Goal: Information Seeking & Learning: Get advice/opinions

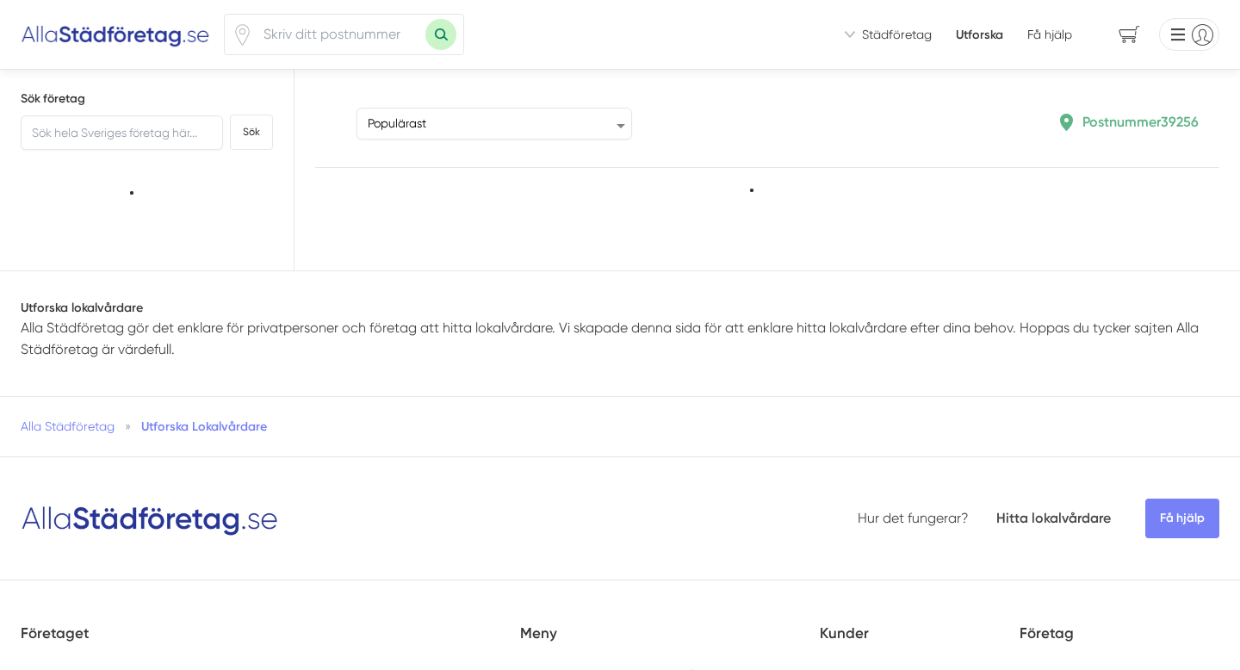
type input "39256"
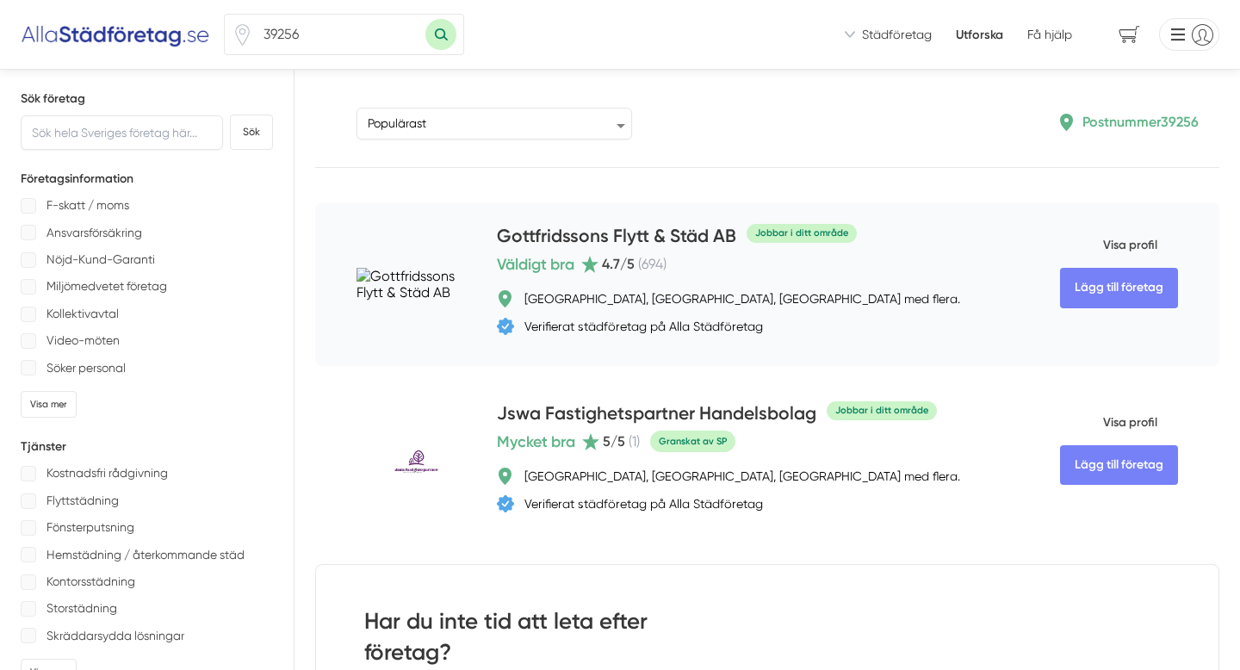
click at [1146, 244] on span "Visa profil" at bounding box center [1108, 245] width 97 height 45
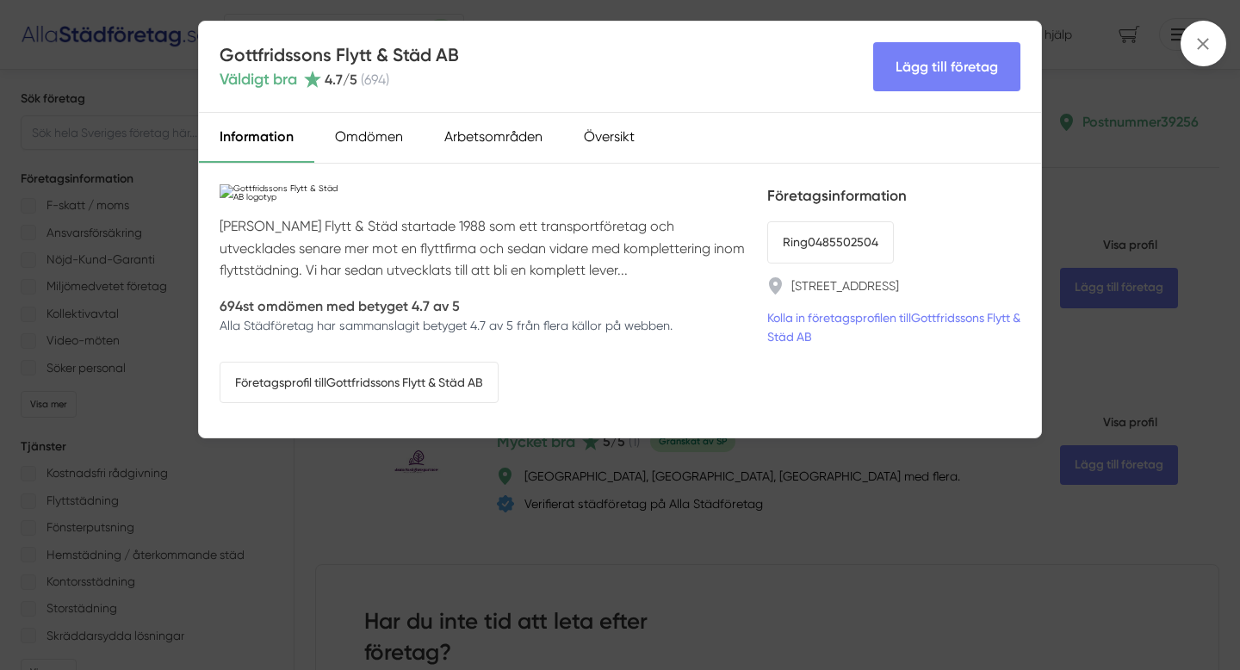
click at [844, 563] on div "Gottfridssons Flytt & Städ AB Väldigt bra 4.7 /5 ( 694 ) Lägg till företag Info…" at bounding box center [620, 335] width 1240 height 670
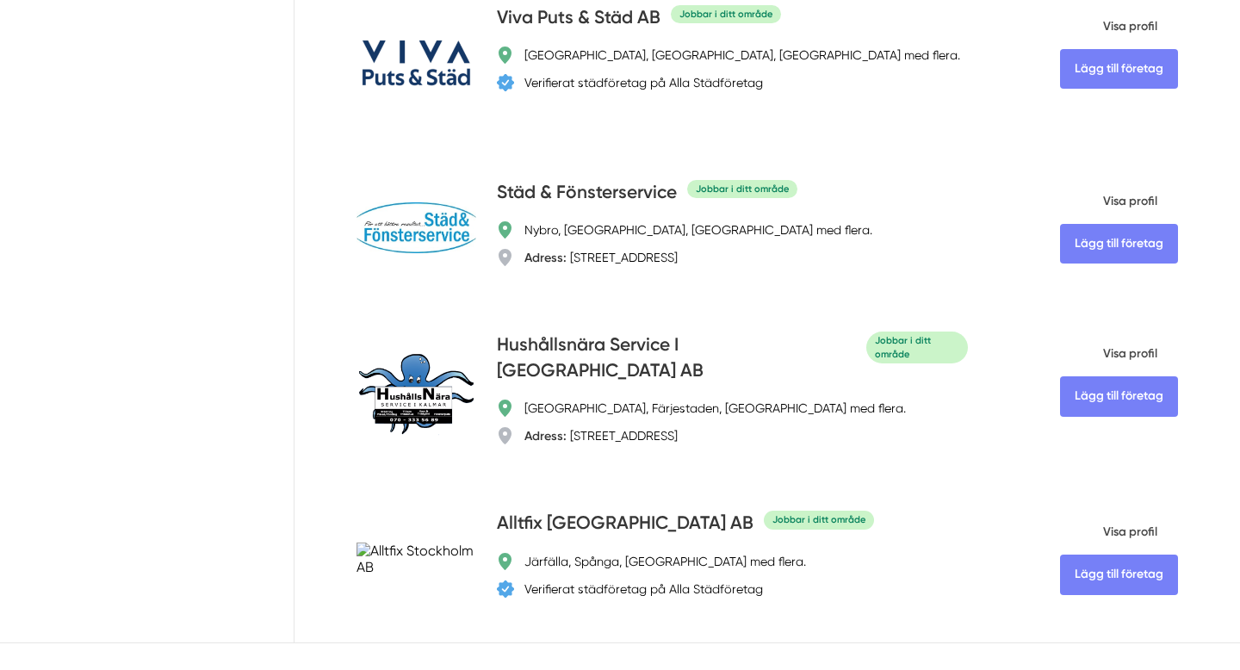
scroll to position [2826, 0]
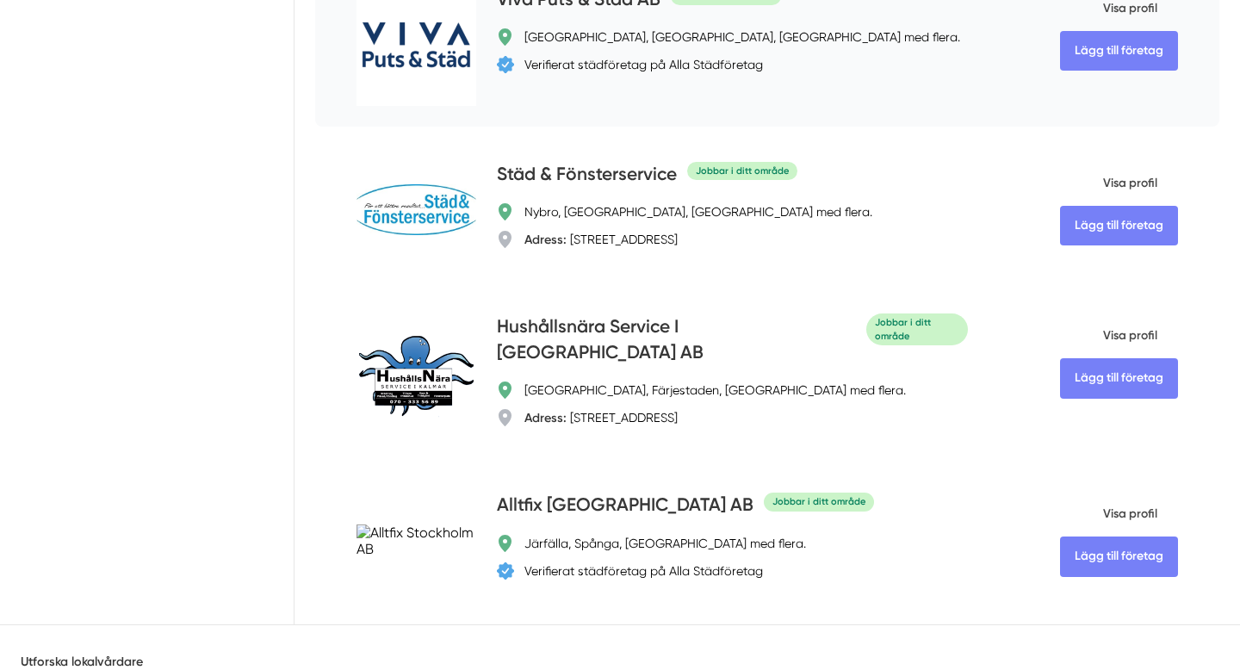
click at [1112, 31] on span "Visa profil" at bounding box center [1108, 8] width 97 height 45
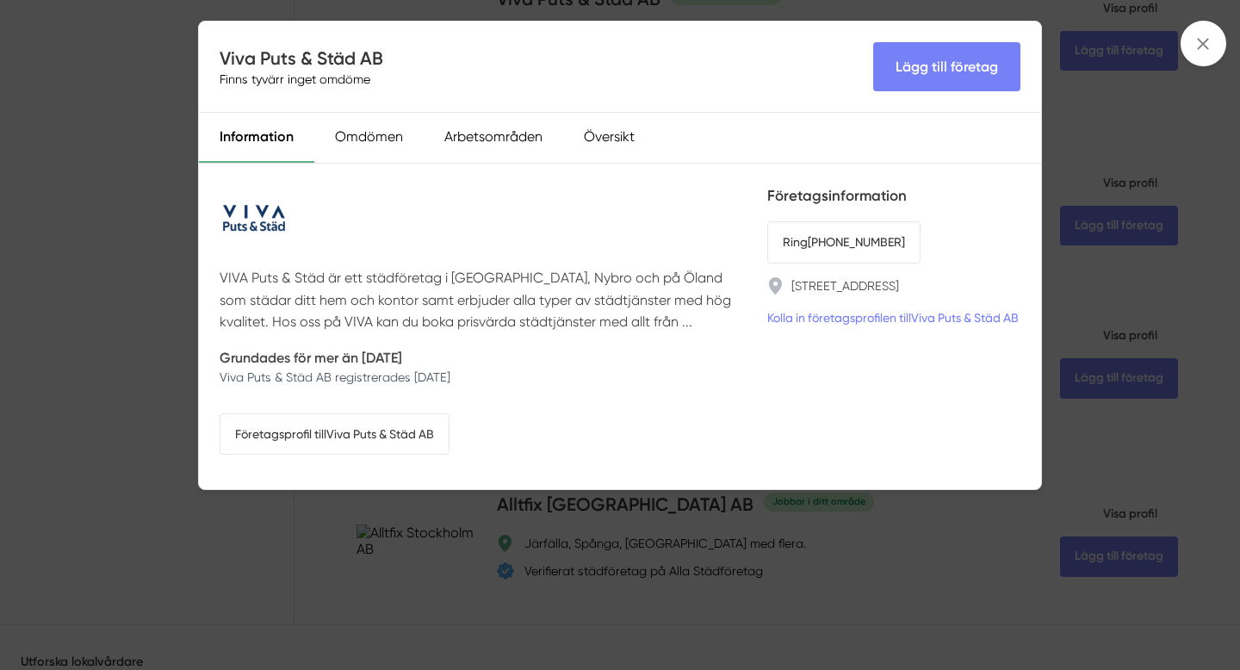
click at [576, 325] on p "VIVA Puts & Städ är ett städföretag i [GEOGRAPHIC_DATA], Nybro och på Öland som…" at bounding box center [483, 299] width 527 height 65
click at [599, 319] on p "VIVA Puts & Städ är ett städföretag i [GEOGRAPHIC_DATA], Nybro och på Öland som…" at bounding box center [483, 299] width 527 height 65
click at [362, 140] on div "Omdömen" at bounding box center [368, 138] width 109 height 50
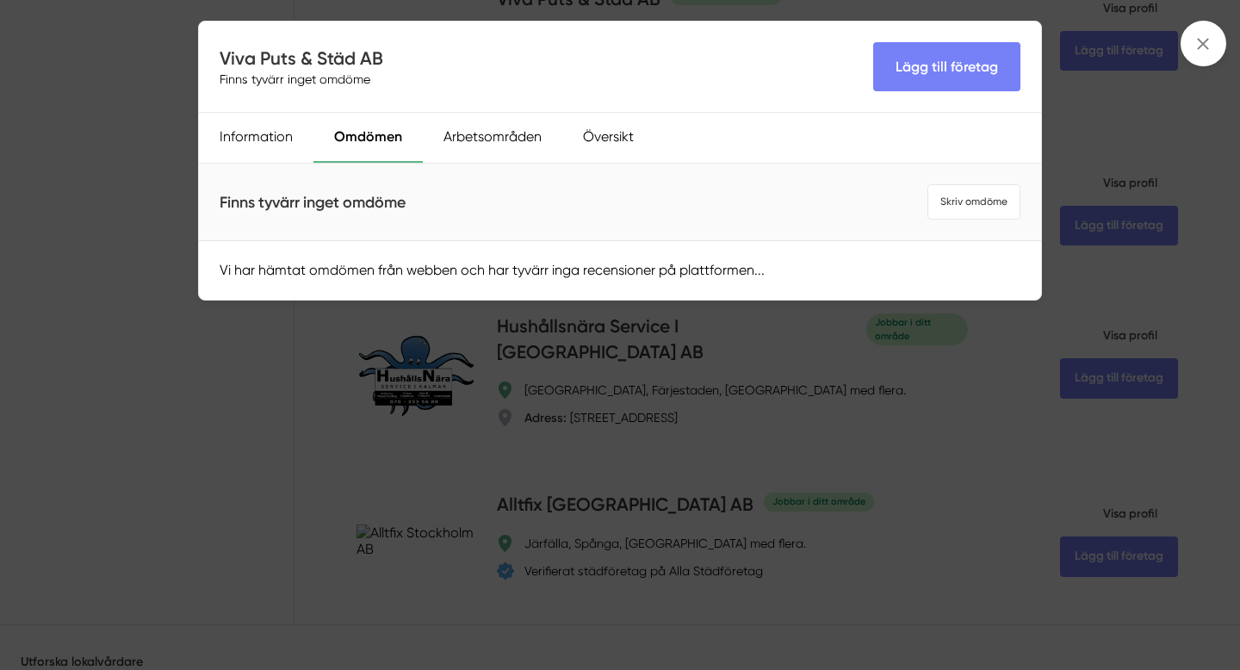
click at [148, 444] on div "Viva Puts & Städ AB Finns tyvärr inget omdöme Lägg till företag Information Omd…" at bounding box center [620, 335] width 1240 height 670
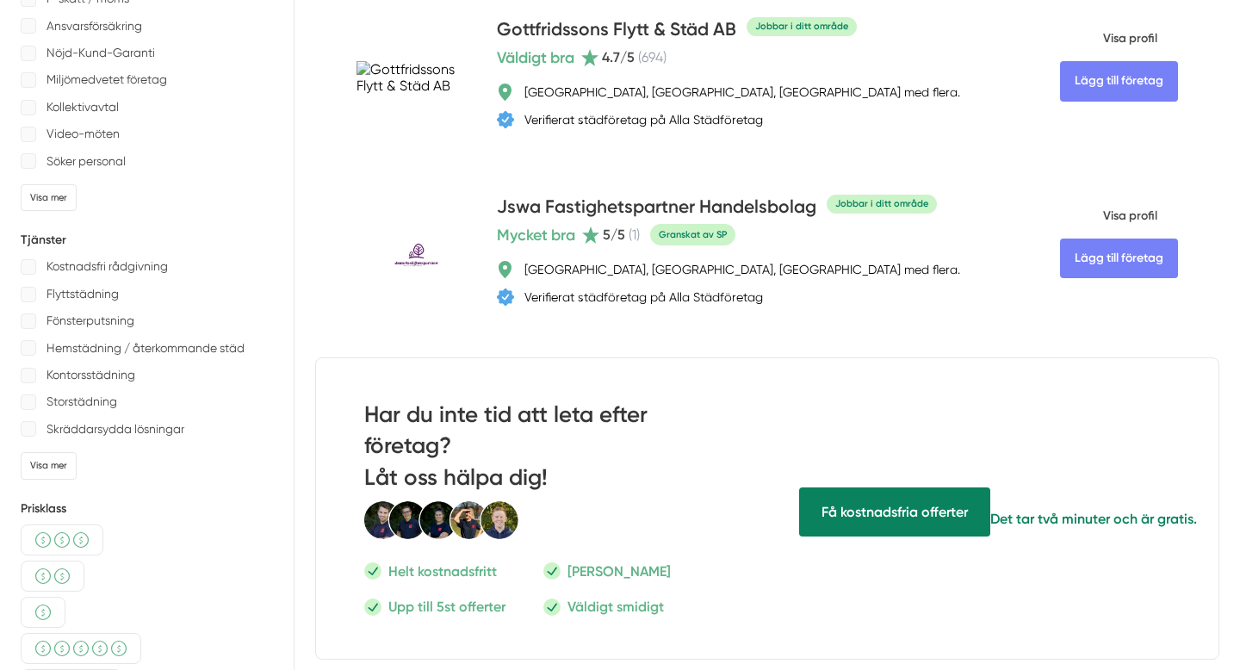
scroll to position [0, 0]
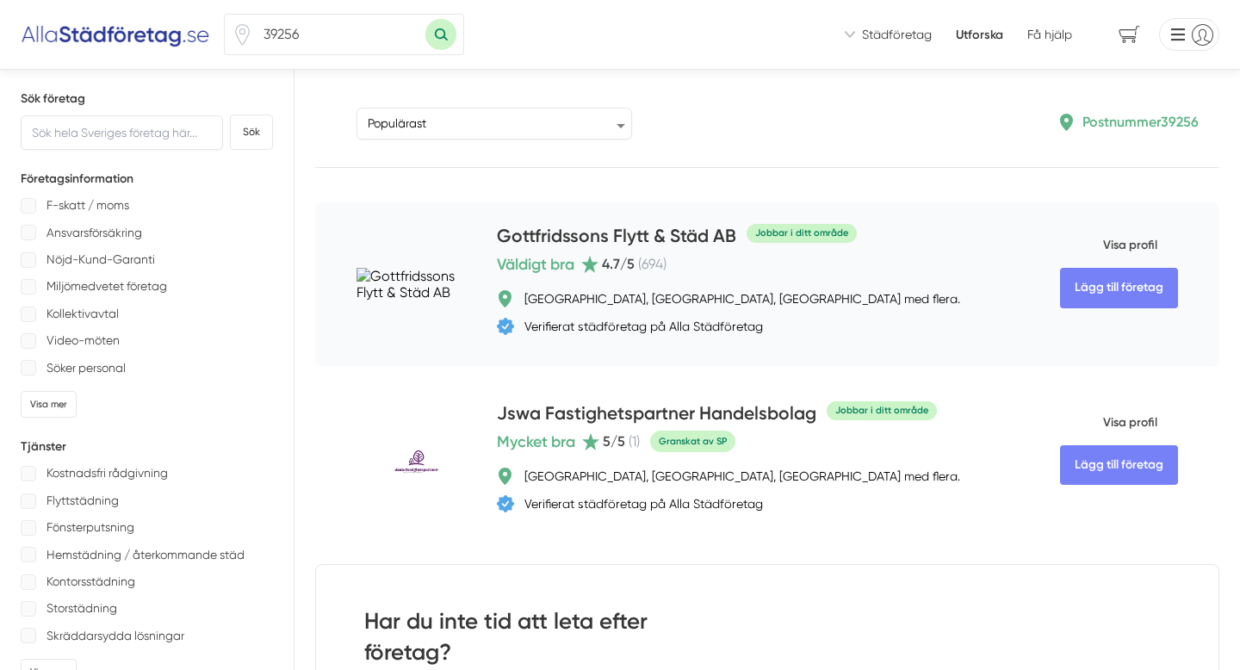
click at [1106, 239] on span "Visa profil" at bounding box center [1108, 245] width 97 height 45
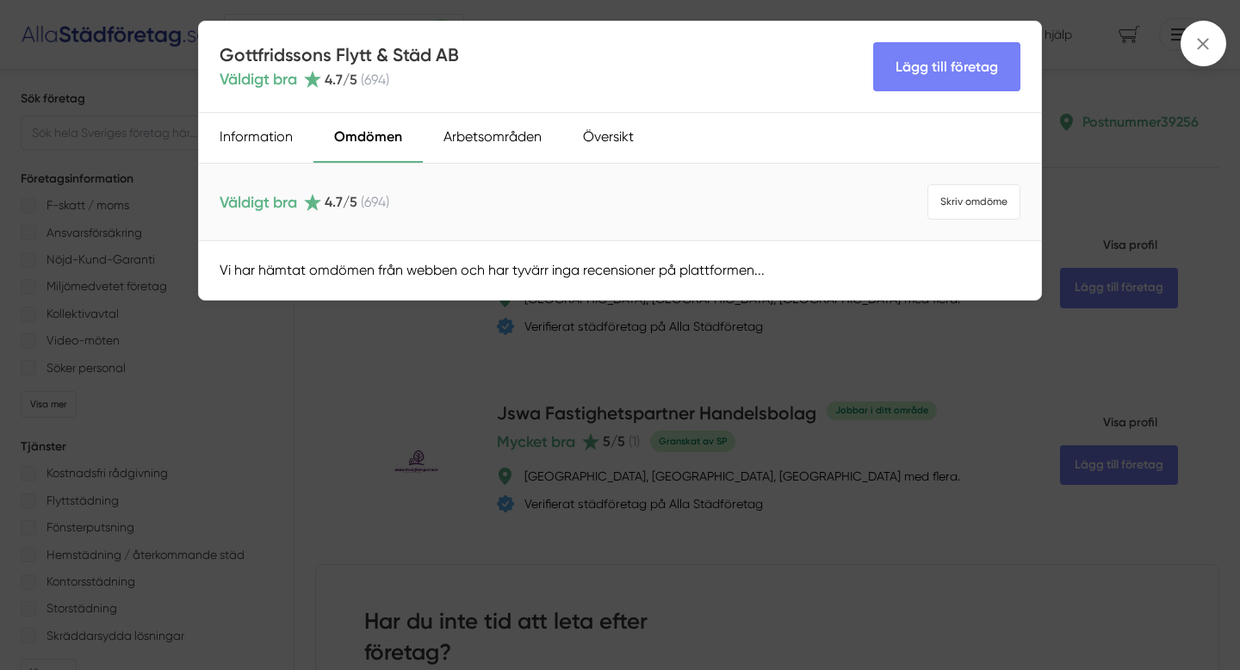
click at [365, 142] on div "Omdömen" at bounding box center [367, 138] width 109 height 50
click at [660, 275] on div "Vi har hämtat omdömen från webben och har tyvärr inga recensioner på plattforme…" at bounding box center [620, 270] width 842 height 58
click at [253, 133] on div "Information" at bounding box center [256, 138] width 115 height 50
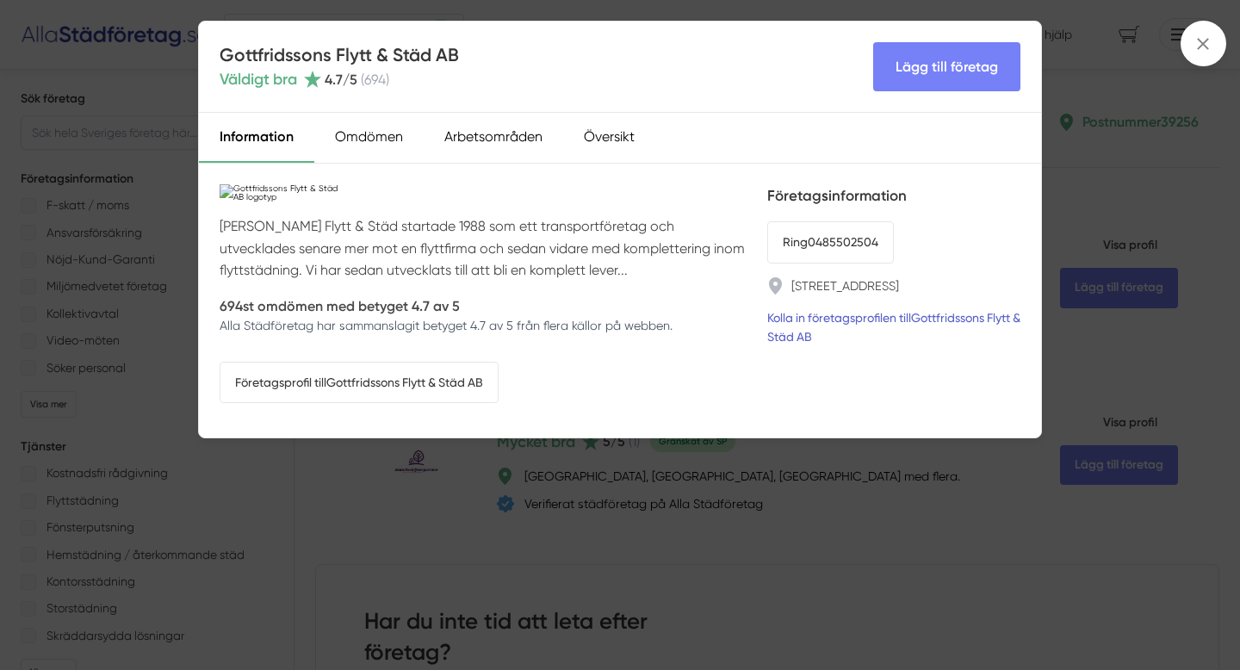
click at [819, 321] on link "Kolla in företagsprofilen till Gottfridssons Flytt & Städ AB" at bounding box center [893, 327] width 253 height 38
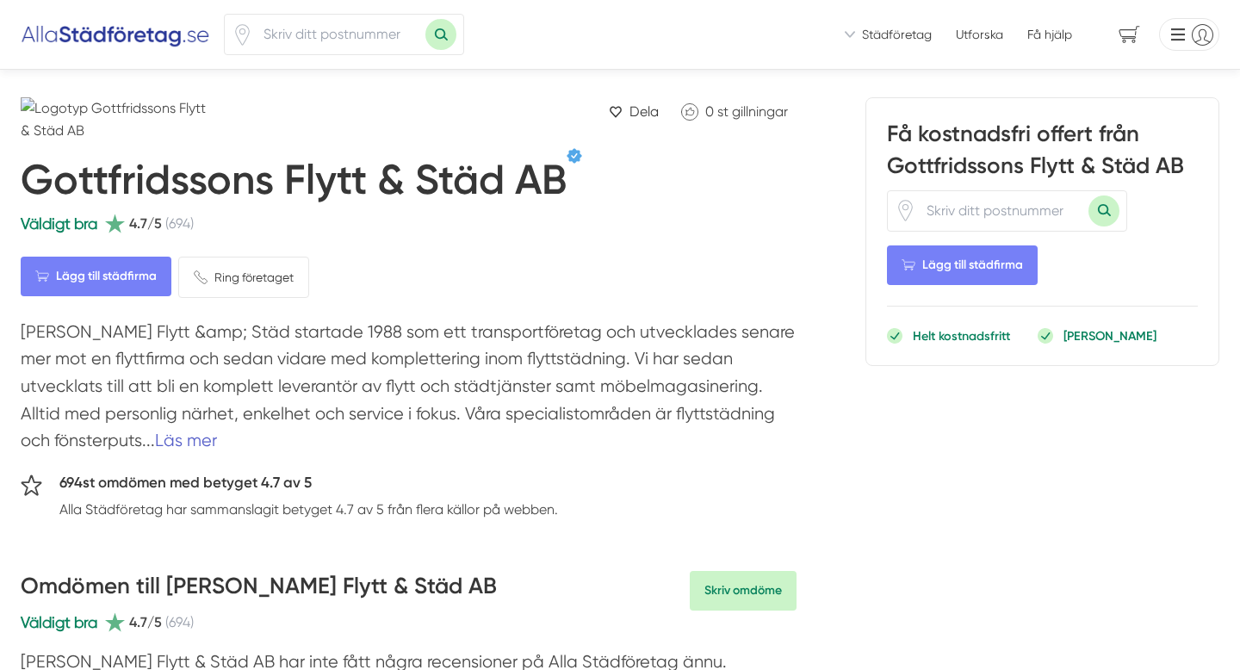
click at [160, 441] on link "Läs mer" at bounding box center [186, 440] width 62 height 20
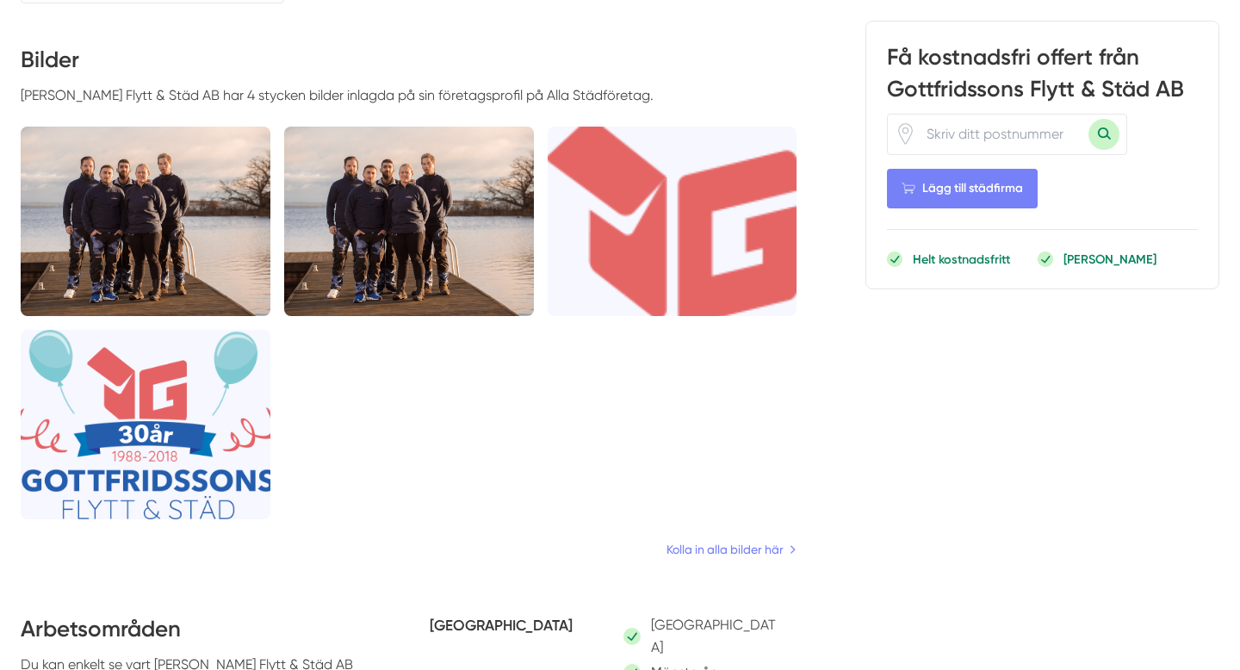
scroll to position [874, 0]
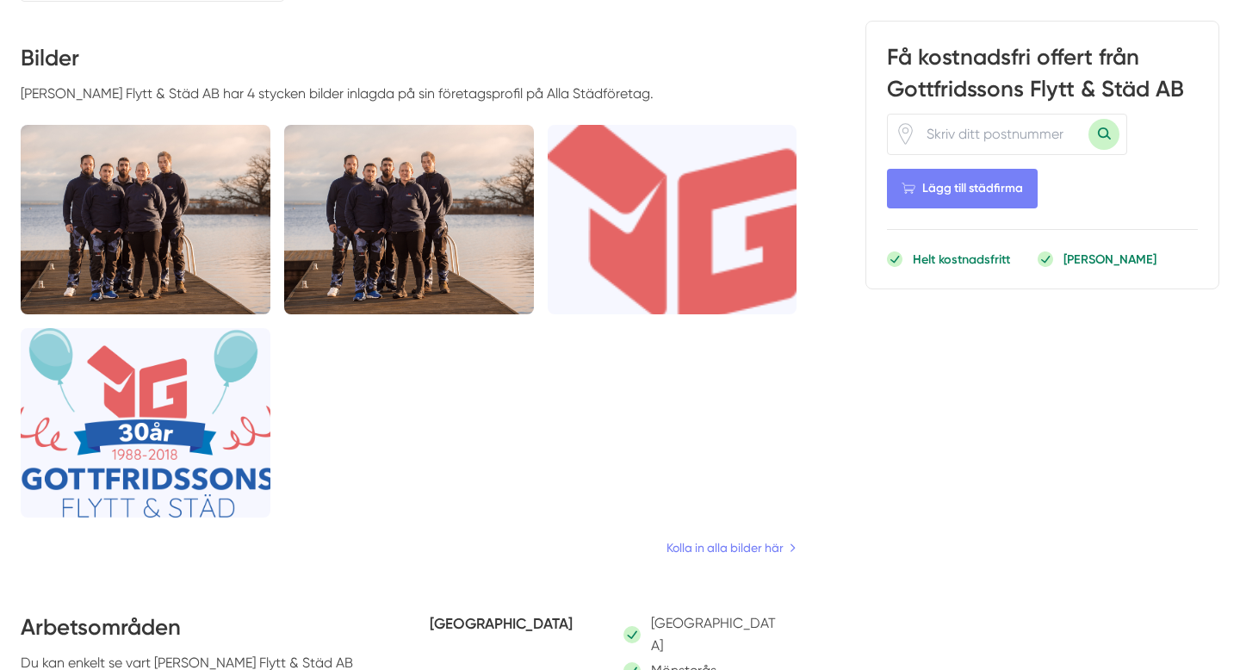
click at [101, 205] on img at bounding box center [146, 219] width 250 height 189
